Goal: Task Accomplishment & Management: Use online tool/utility

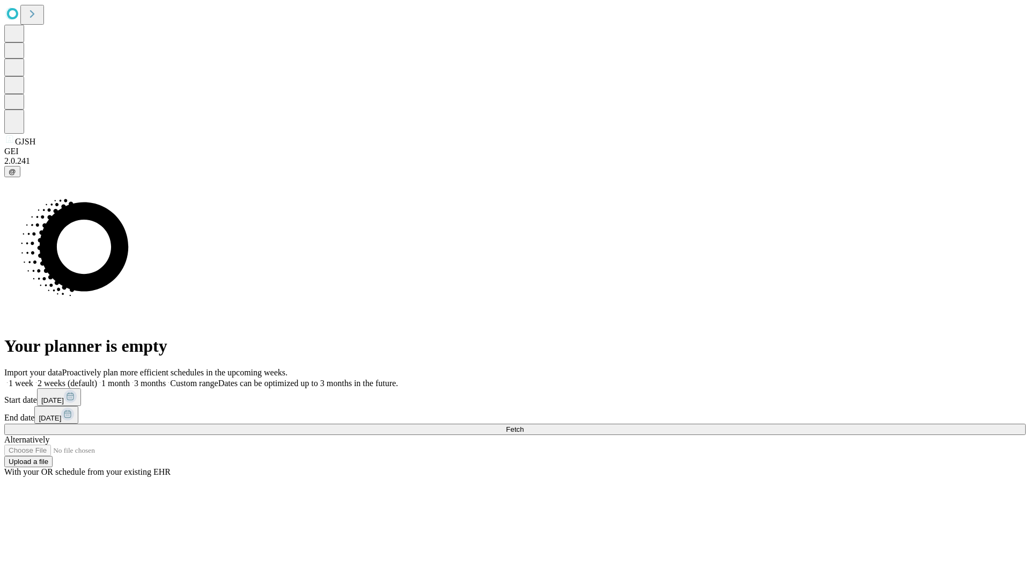
click at [524, 425] on span "Fetch" at bounding box center [515, 429] width 18 height 8
